Goal: Communication & Community: Answer question/provide support

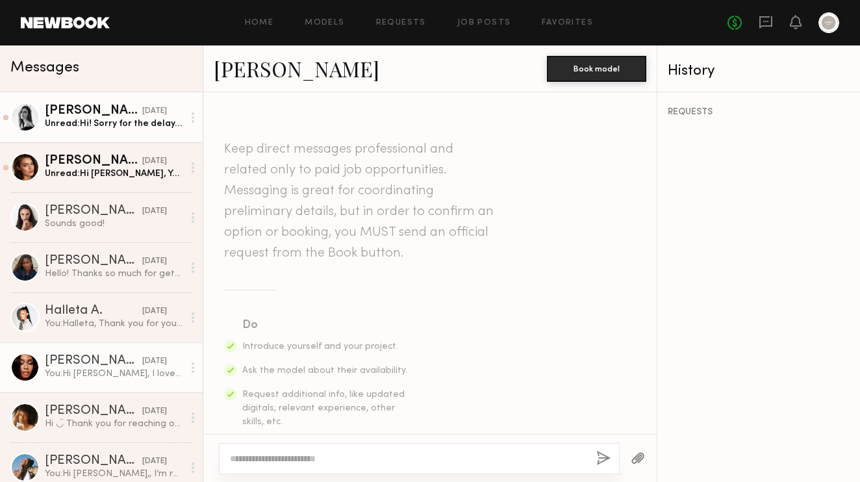
scroll to position [1276, 0]
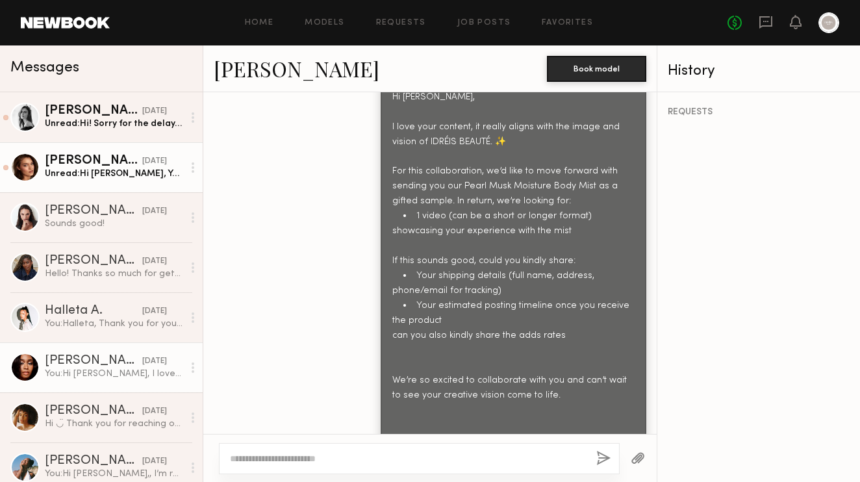
click at [108, 168] on div "Unread: Hi [PERSON_NAME], Yes, that sounds great! So together, that would be $5…" at bounding box center [114, 174] width 138 height 12
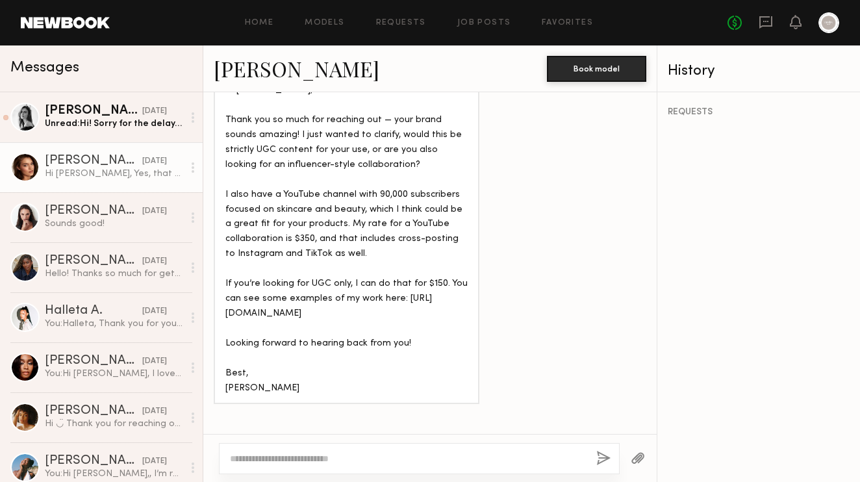
scroll to position [1189, 0]
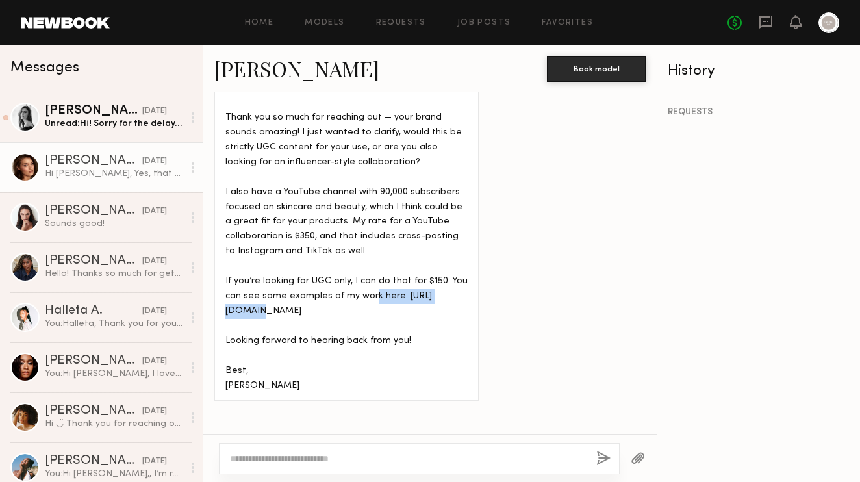
drag, startPoint x: 314, startPoint y: 240, endPoint x: 223, endPoint y: 246, distance: 91.1
click at [223, 246] on div "Hi [PERSON_NAME], Thank you so much for reaching out — your brand sounds amazin…" at bounding box center [347, 236] width 266 height 329
copy div "[URL][DOMAIN_NAME]"
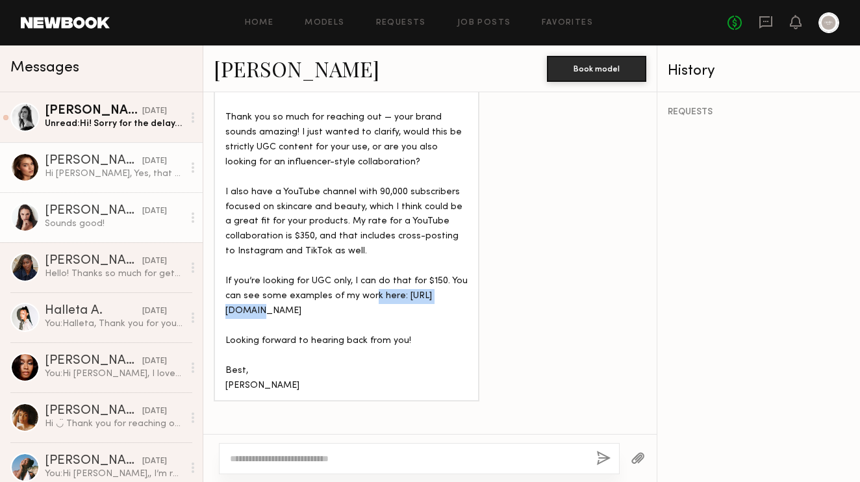
click at [88, 232] on link "[PERSON_NAME] [DATE] Sounds good!" at bounding box center [101, 217] width 203 height 50
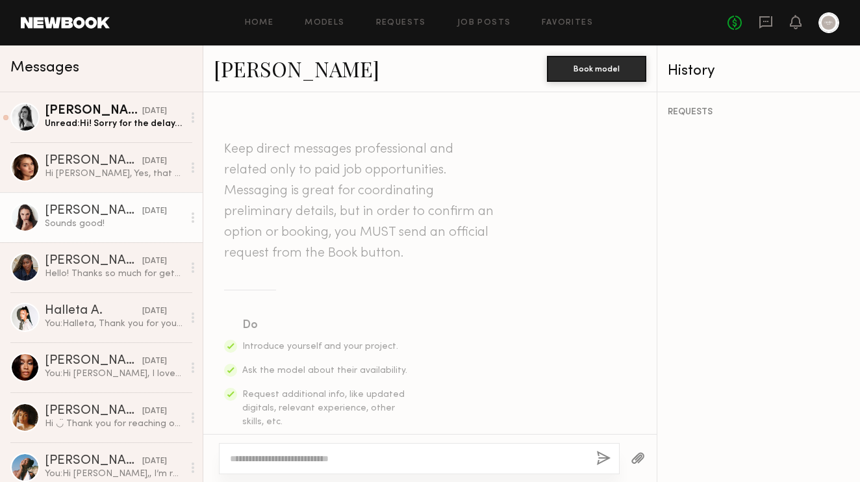
scroll to position [1330, 0]
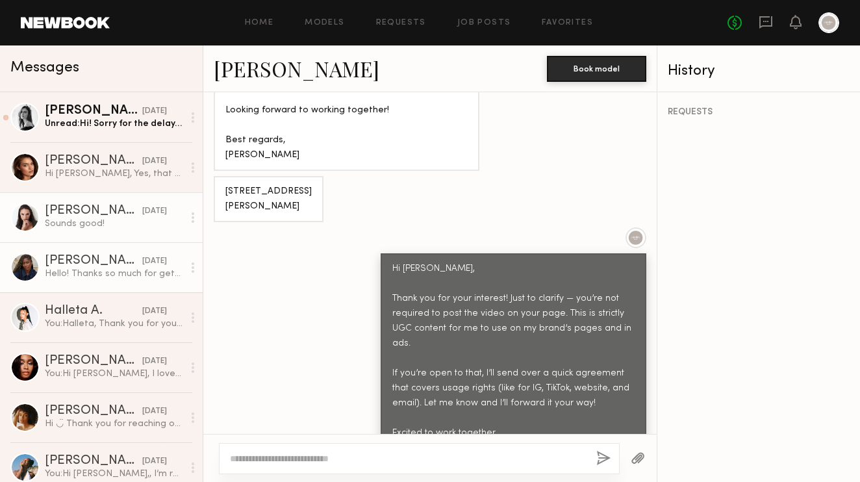
click at [94, 266] on div "[PERSON_NAME]" at bounding box center [93, 261] width 97 height 13
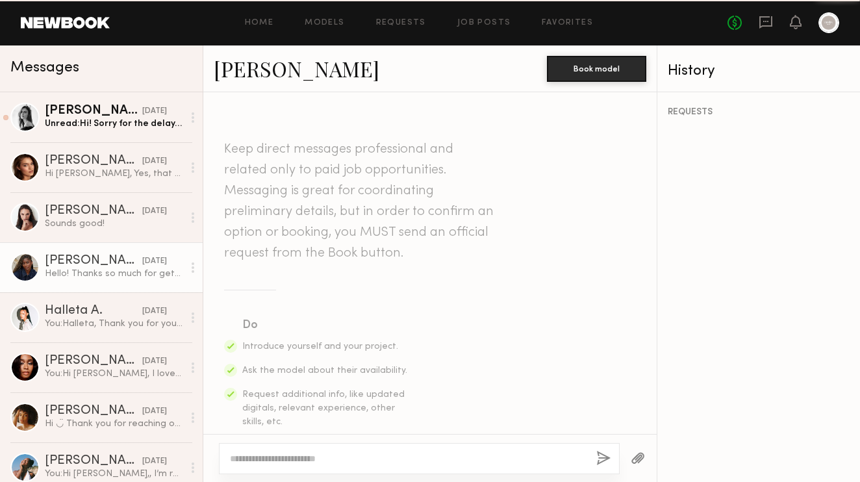
scroll to position [2294, 0]
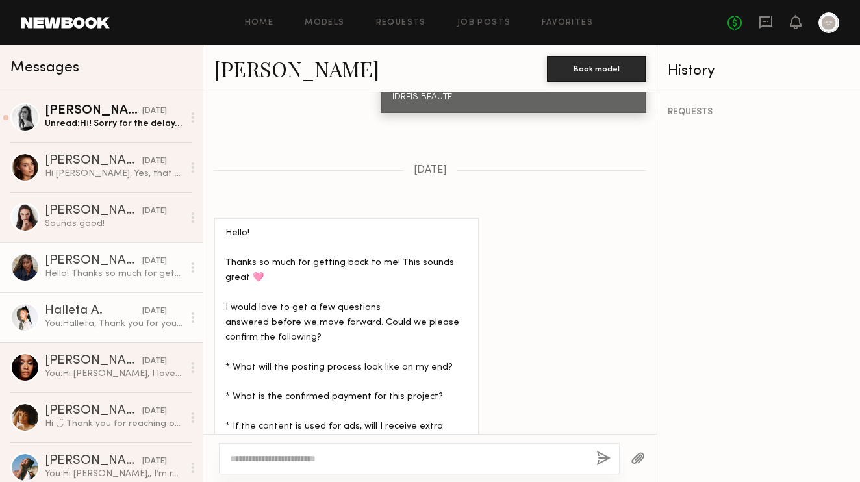
click at [87, 342] on link "Halleta A. [DATE] You: [PERSON_NAME], Thank you for your interest! Just to clar…" at bounding box center [101, 317] width 203 height 50
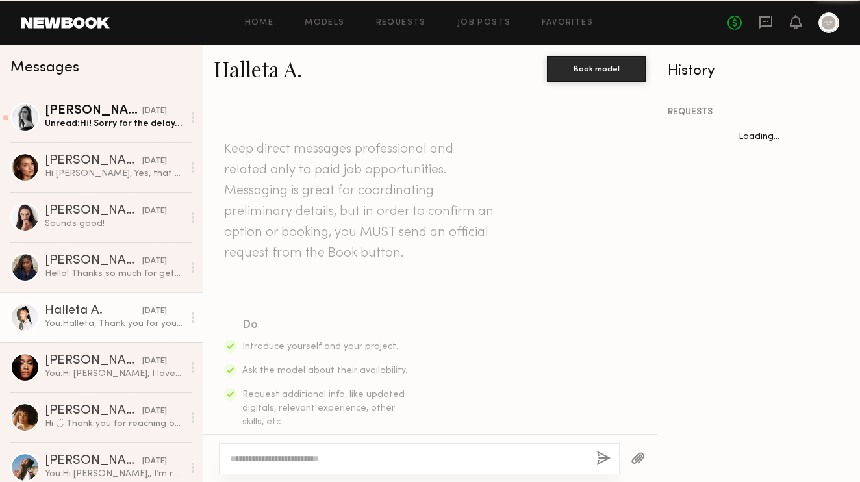
scroll to position [1527, 0]
